Goal: Information Seeking & Learning: Learn about a topic

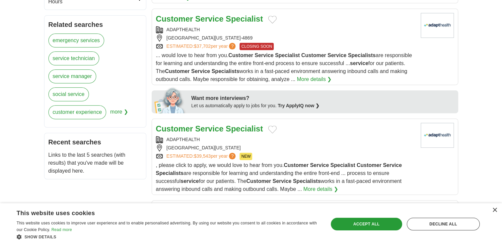
scroll to position [246, 0]
click at [495, 210] on div "×" at bounding box center [494, 210] width 5 height 5
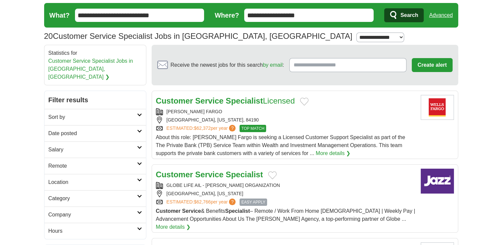
scroll to position [15, 0]
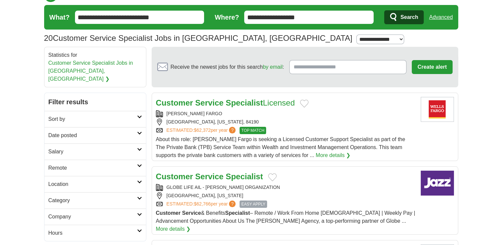
click at [169, 15] on input "**********" at bounding box center [139, 17] width 129 height 13
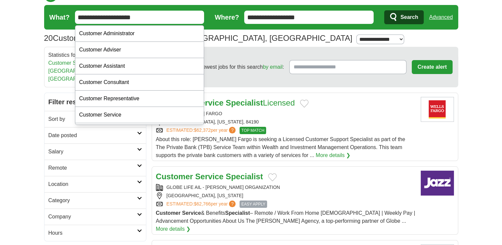
type input "**********"
click at [384, 10] on button "Search" at bounding box center [403, 17] width 39 height 14
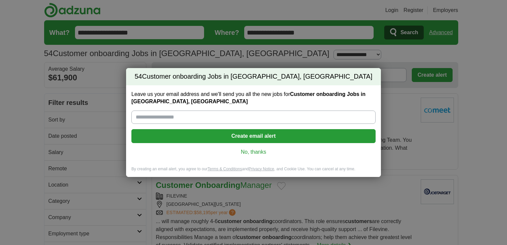
click at [255, 151] on link "No, thanks" at bounding box center [253, 151] width 233 height 7
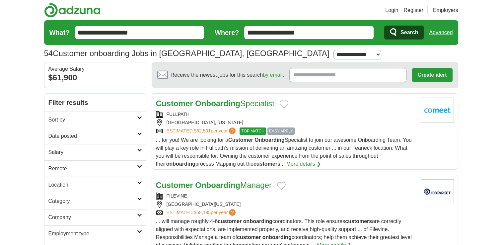
click at [408, 38] on span "Search" at bounding box center [409, 32] width 18 height 13
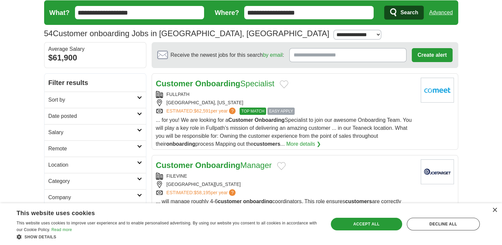
scroll to position [20, 0]
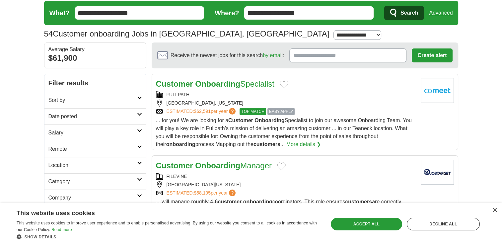
click at [229, 80] on strong "Onboarding" at bounding box center [217, 83] width 45 height 9
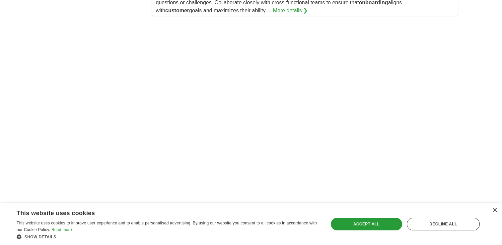
scroll to position [922, 0]
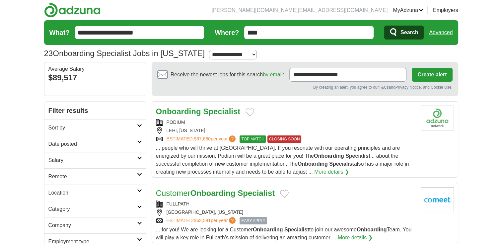
scroll to position [46, 0]
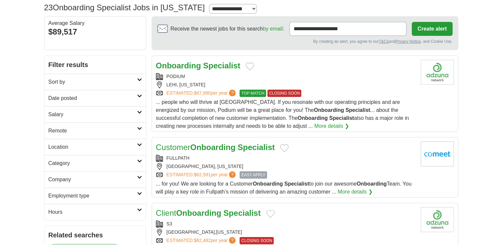
click at [225, 67] on strong "Specialist" at bounding box center [221, 65] width 37 height 9
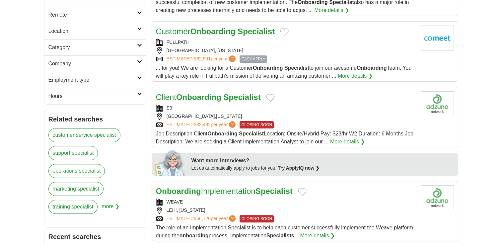
scroll to position [172, 0]
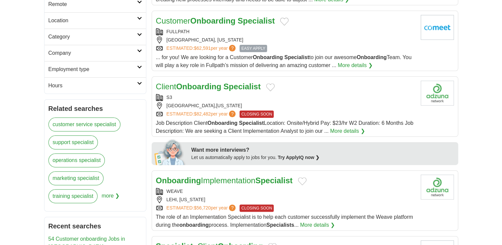
click at [232, 23] on strong "Onboarding" at bounding box center [212, 20] width 45 height 9
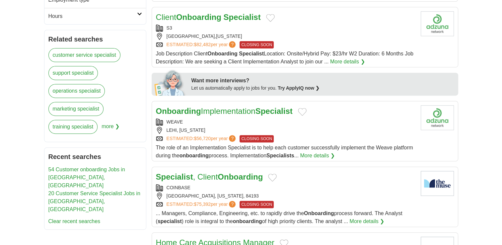
scroll to position [271, 0]
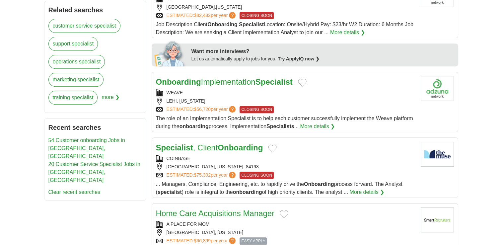
click at [208, 146] on link "Specialist , Client Onboarding" at bounding box center [209, 147] width 107 height 9
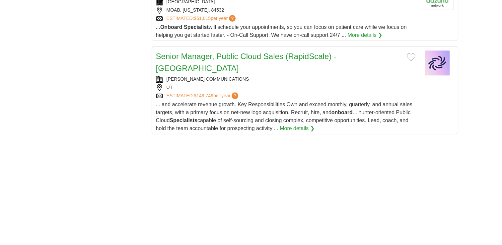
scroll to position [635, 0]
